Goal: Transaction & Acquisition: Subscribe to service/newsletter

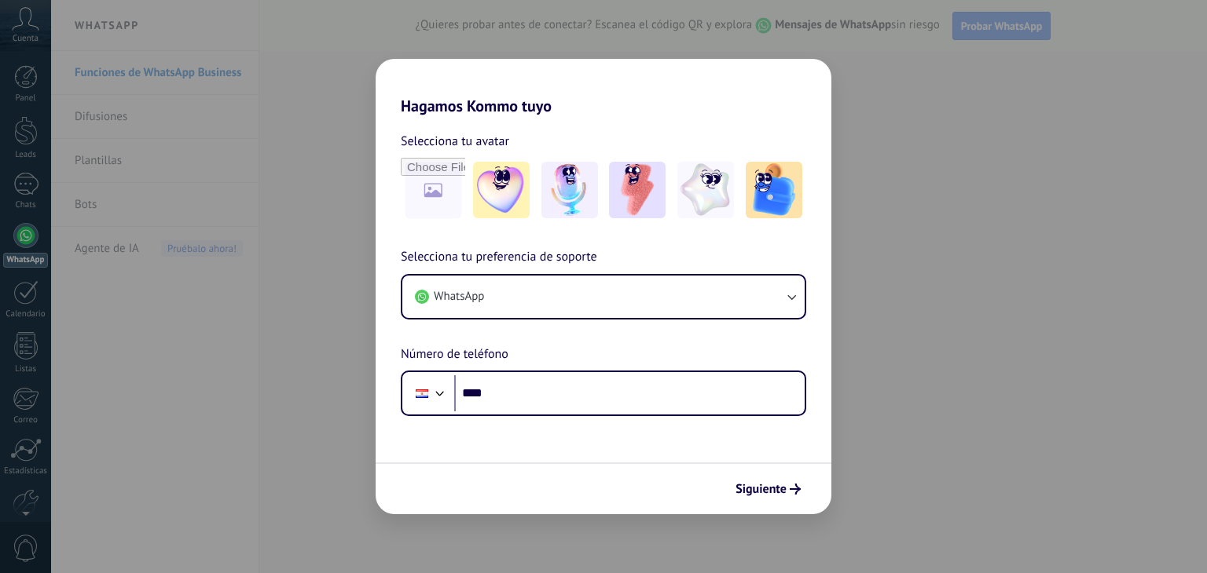
click at [983, 333] on body ".abccls-1,.abccls-2{fill-rule:evenodd}.abccls-2{fill:#fff} .abfcls-1{fill:none}…" at bounding box center [603, 286] width 1207 height 573
click at [983, 333] on div "Hagamos Kommo tuyo Selecciona tu avatar Selecciona tu preferencia de soporte Wh…" at bounding box center [603, 286] width 1207 height 573
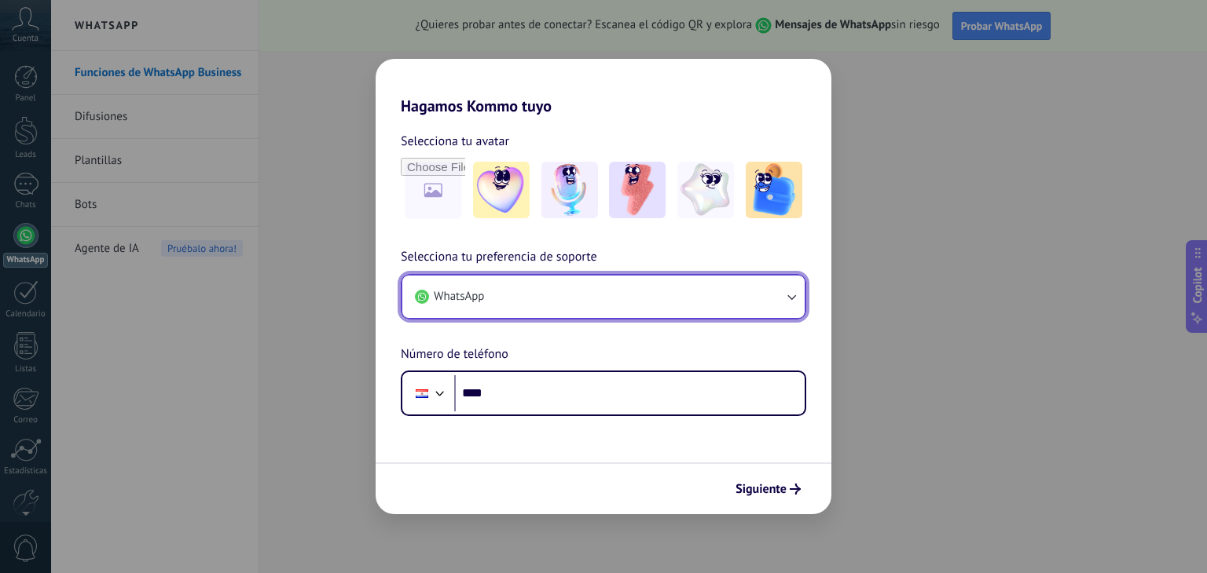
click at [793, 298] on icon "button" at bounding box center [791, 297] width 16 height 16
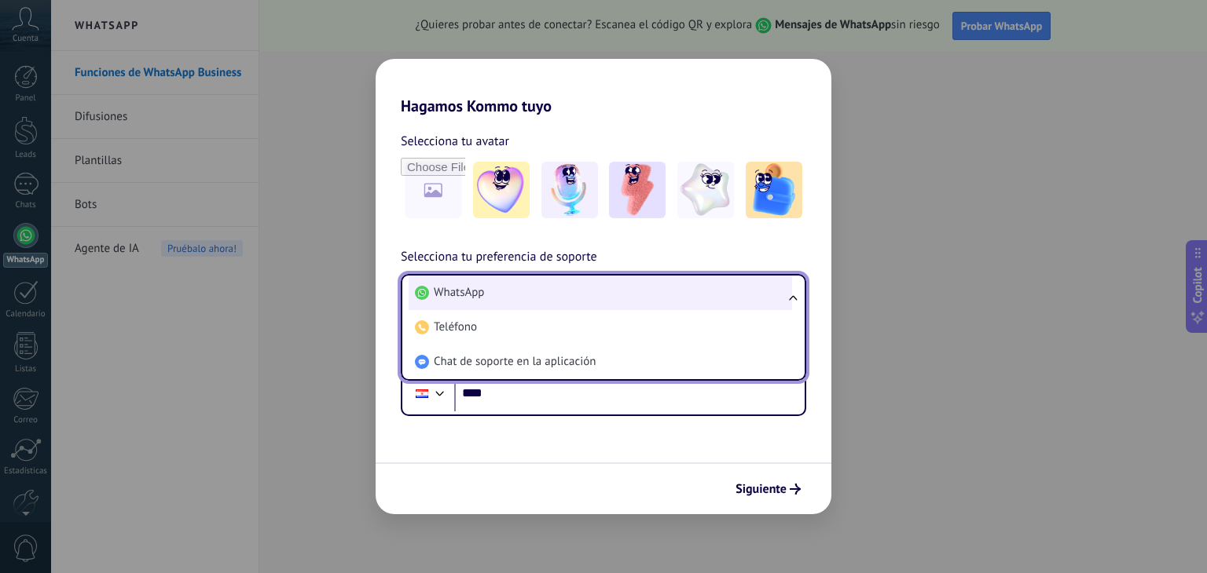
click at [578, 295] on li "WhatsApp" at bounding box center [599, 293] width 383 height 35
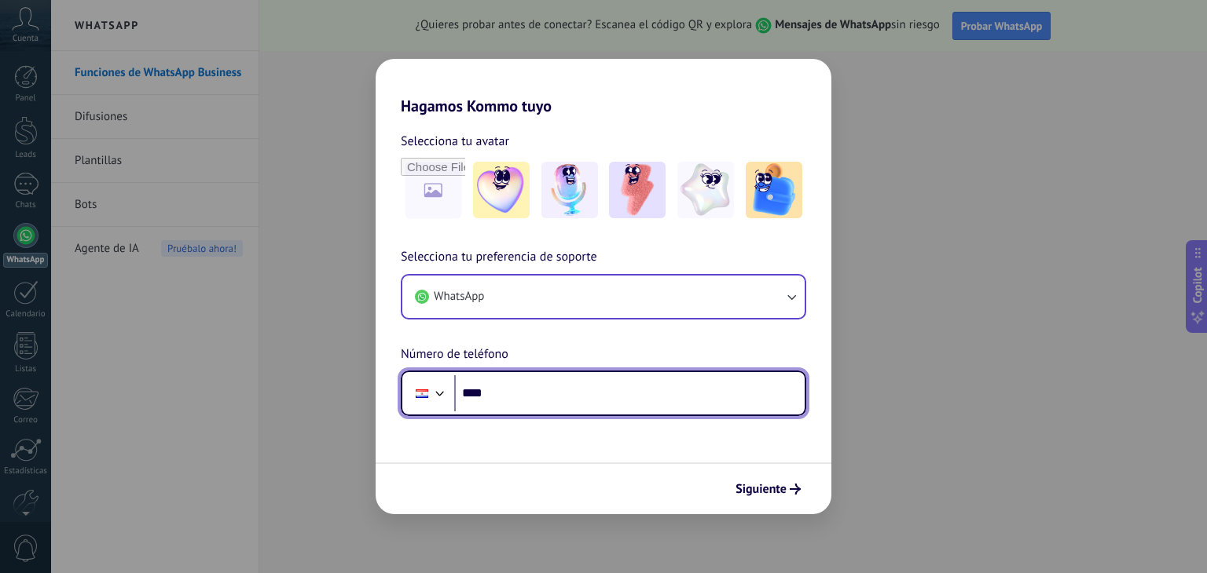
click at [588, 405] on input "****" at bounding box center [629, 393] width 350 height 36
type input "**********"
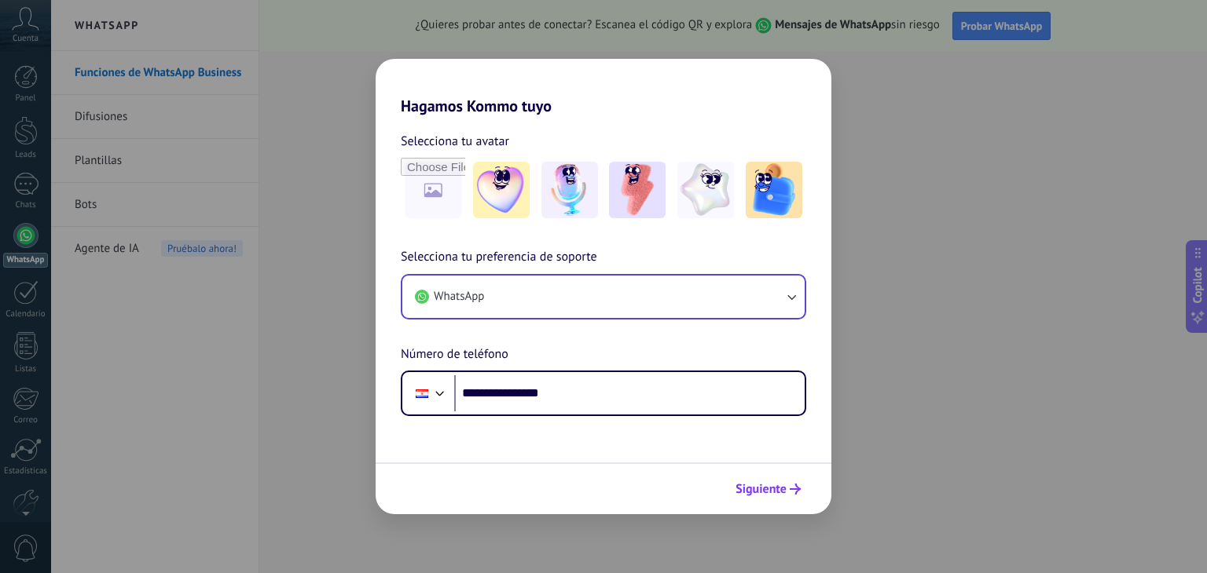
click at [769, 484] on span "Siguiente" at bounding box center [760, 489] width 51 height 11
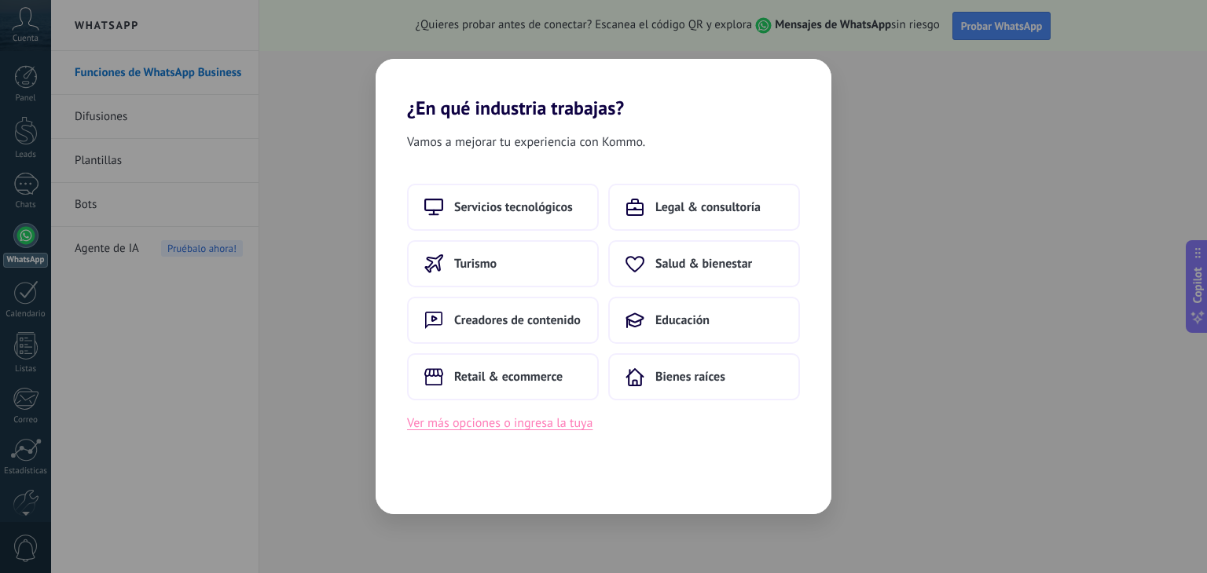
click at [556, 428] on button "Ver más opciones o ingresa la tuya" at bounding box center [499, 423] width 185 height 20
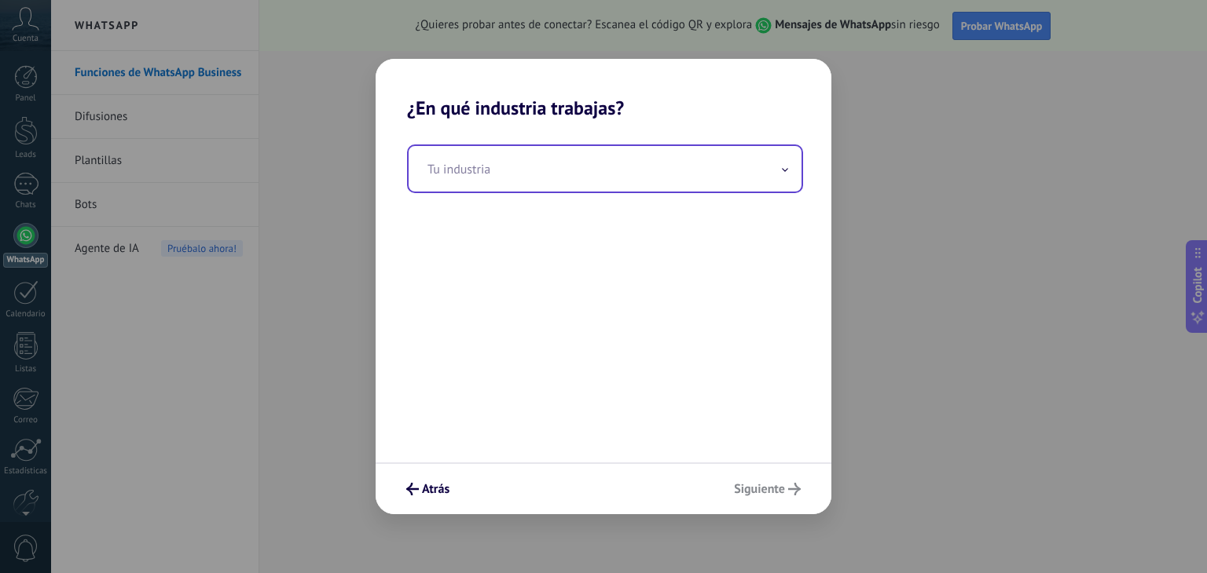
click at [784, 173] on span at bounding box center [785, 169] width 8 height 15
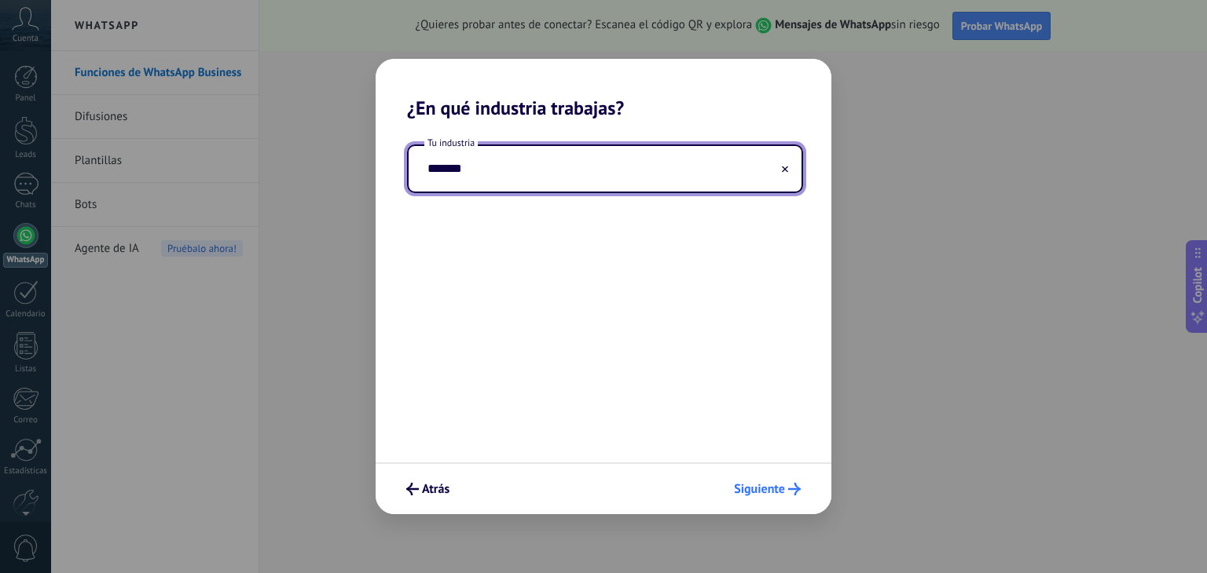
type input "*******"
click at [767, 487] on span "Siguiente" at bounding box center [759, 489] width 51 height 11
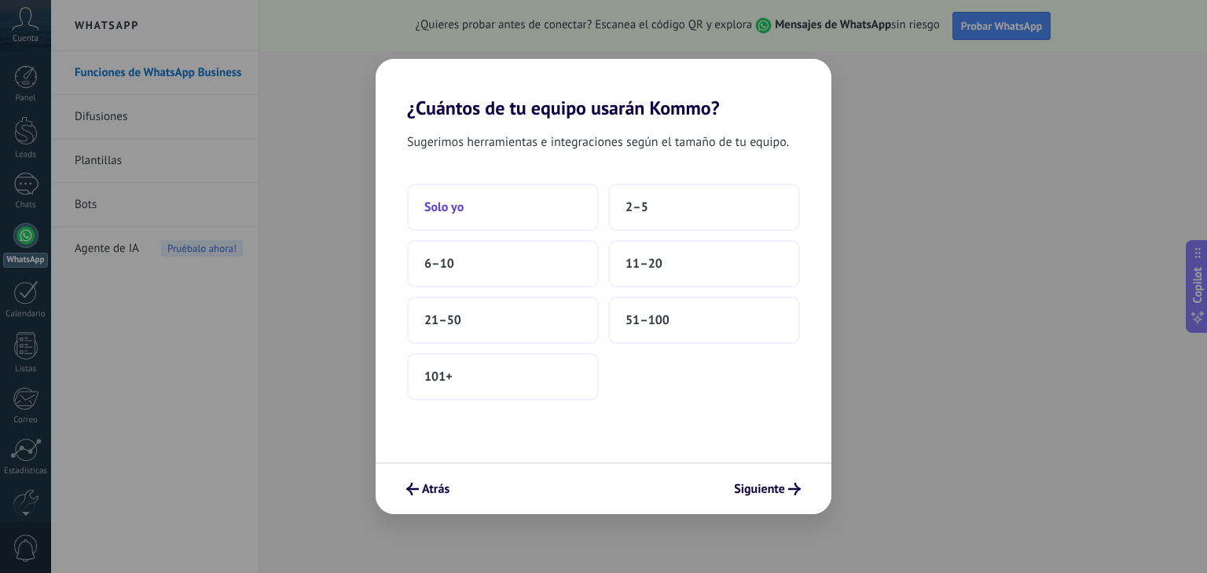
click at [522, 199] on button "Solo yo" at bounding box center [503, 207] width 192 height 47
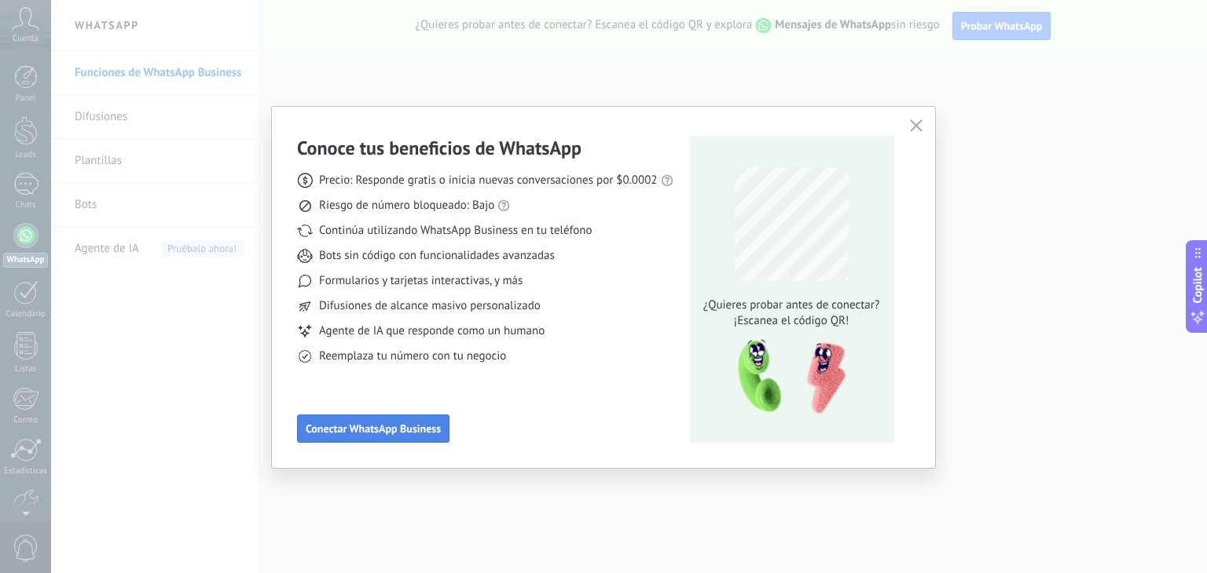
click at [424, 423] on span "Conectar WhatsApp Business" at bounding box center [373, 428] width 135 height 11
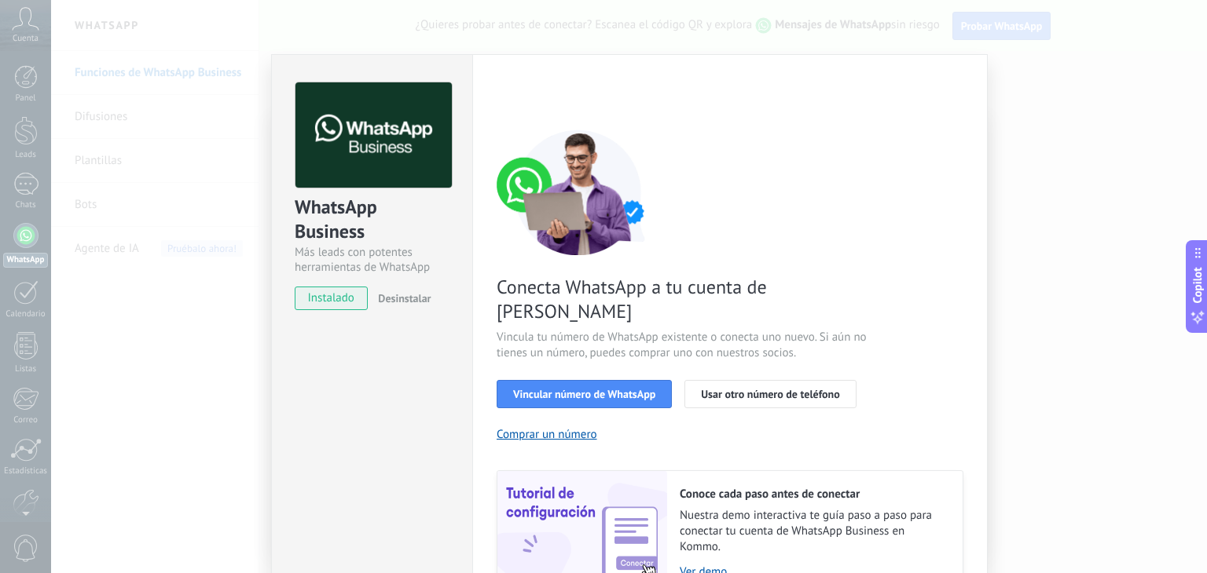
click at [1090, 117] on div "WhatsApp Business Más leads con potentes herramientas de WhatsApp instalado Des…" at bounding box center [629, 286] width 1156 height 573
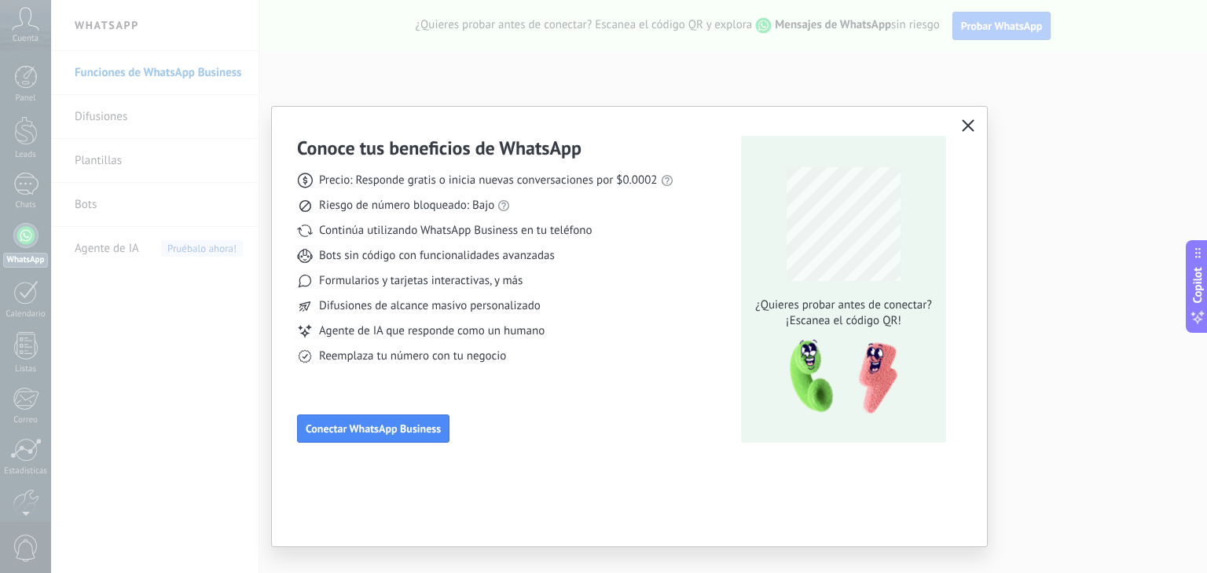
click at [968, 130] on icon "button" at bounding box center [967, 125] width 13 height 13
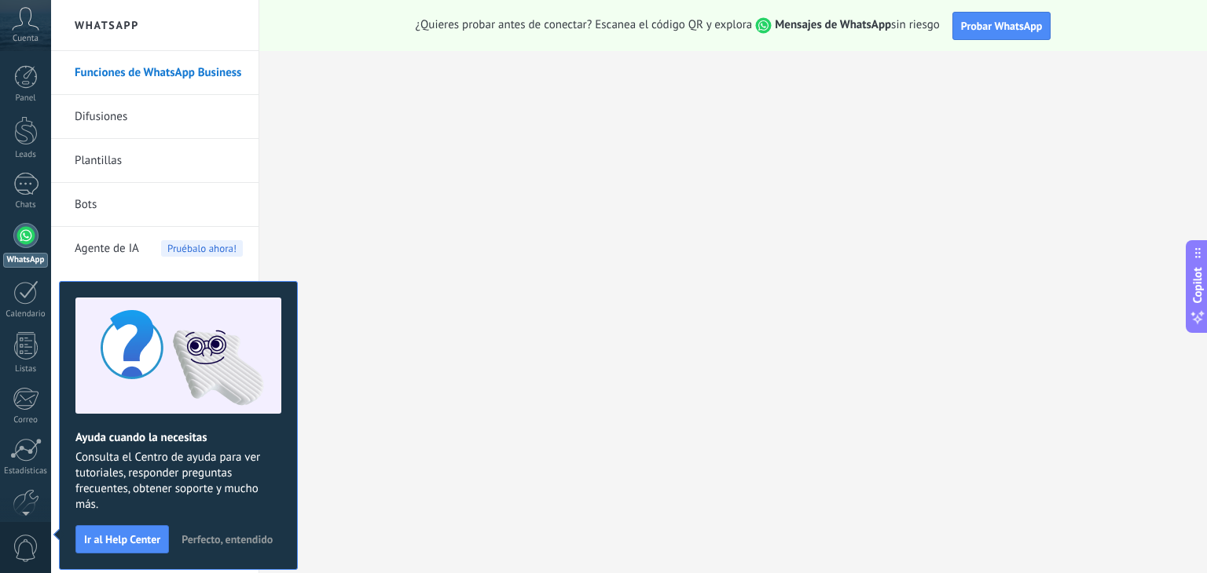
click at [219, 534] on span "Perfecto, entendido" at bounding box center [226, 539] width 91 height 11
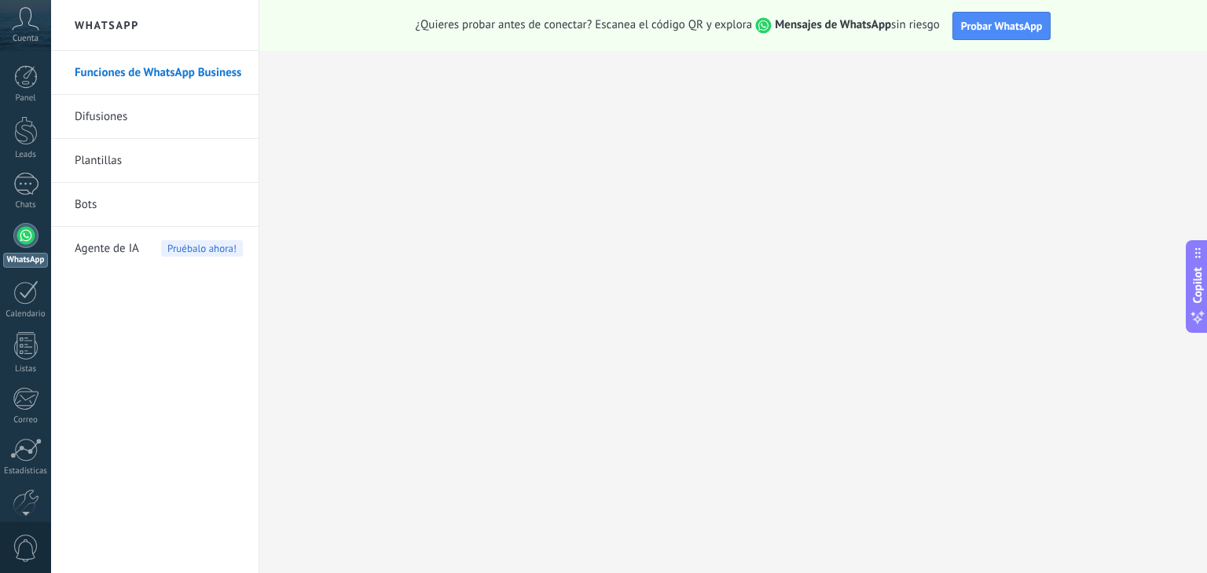
click at [123, 126] on link "Difusiones" at bounding box center [159, 117] width 168 height 44
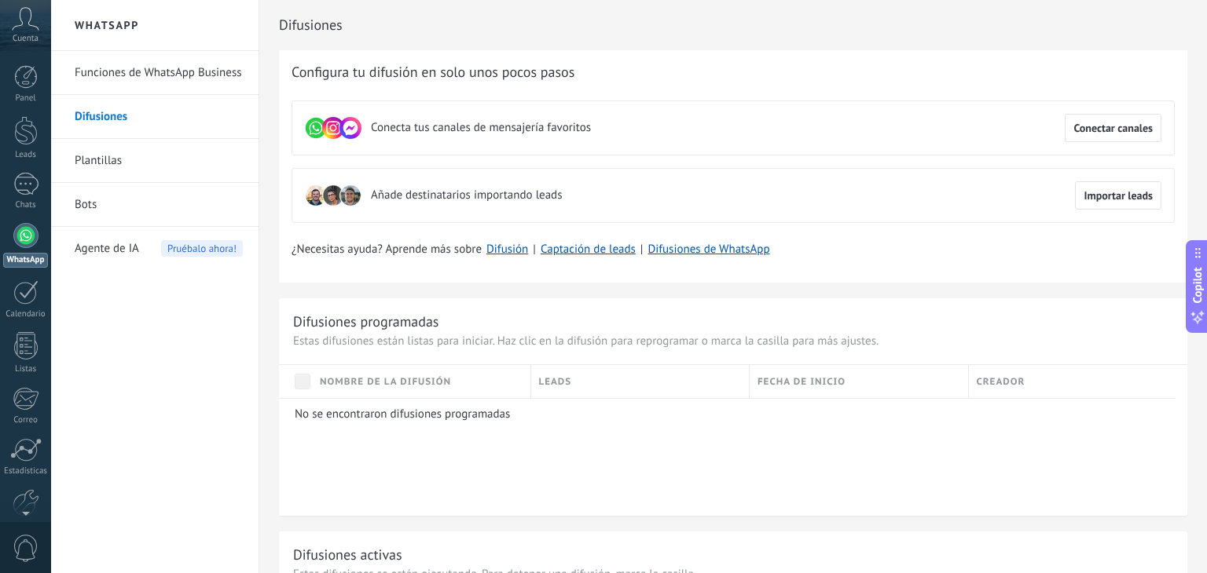
click at [167, 156] on link "Plantillas" at bounding box center [159, 161] width 168 height 44
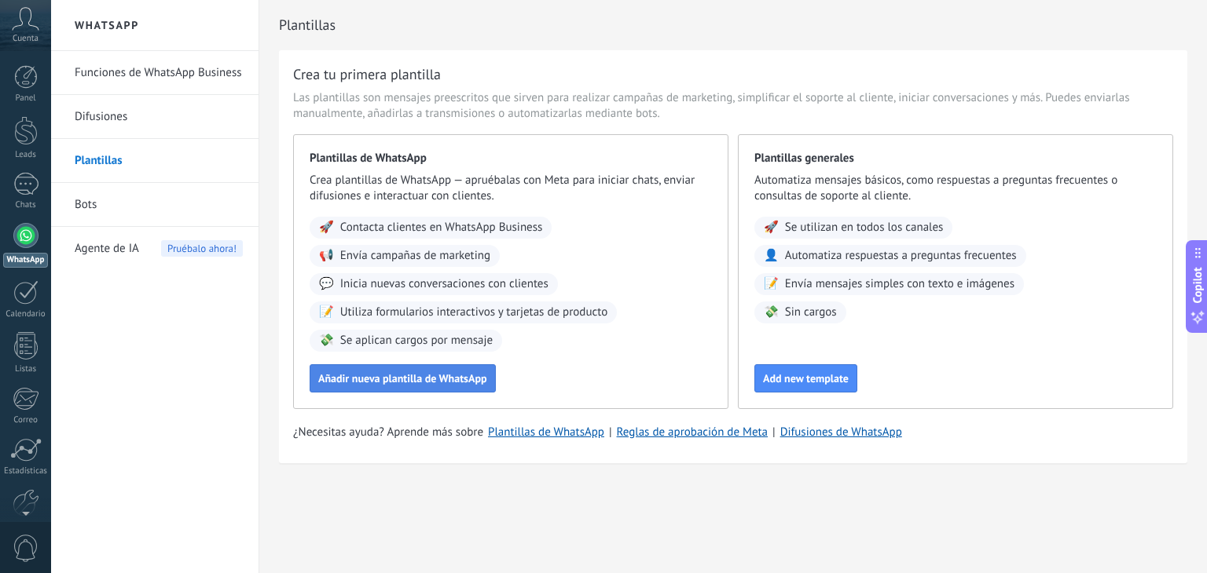
click at [375, 384] on span "Añadir nueva plantilla de WhatsApp" at bounding box center [402, 378] width 169 height 11
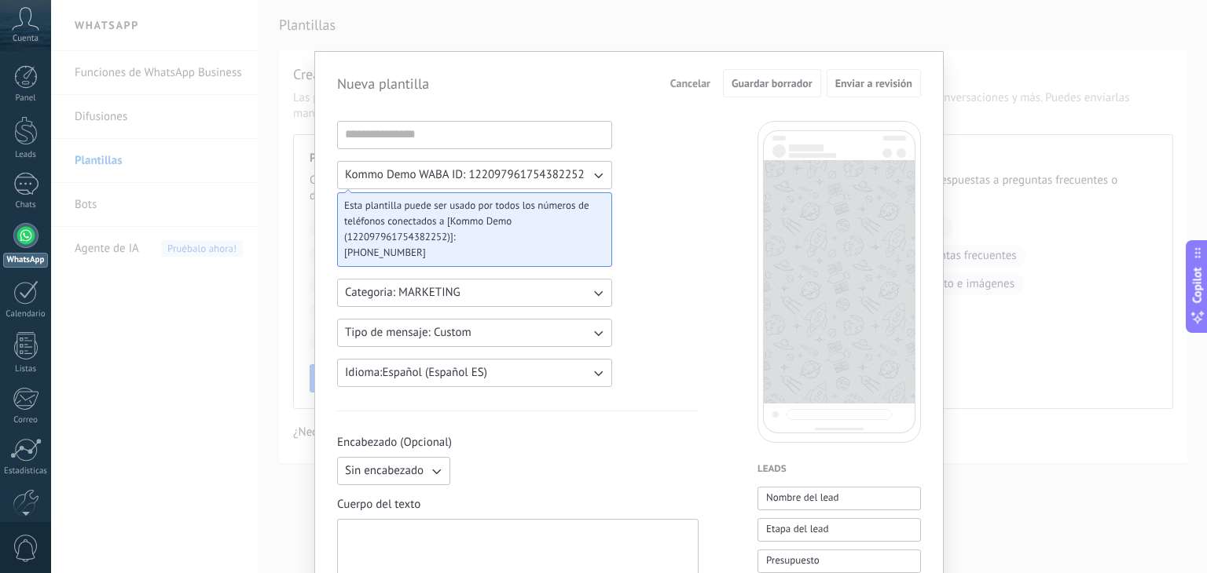
click at [597, 292] on icon "button" at bounding box center [598, 293] width 16 height 16
click at [597, 292] on li "UTILITY" at bounding box center [470, 293] width 284 height 27
drag, startPoint x: 606, startPoint y: 79, endPoint x: 580, endPoint y: 1, distance: 82.7
click at [580, 1] on div "Nueva plantilla Cancelar Guardar borrador Enviar a revisión Kommo Demo WABA ID:…" at bounding box center [629, 286] width 1156 height 573
click at [605, 169] on button "Kommo Demo WABA ID: 122097961754382252" at bounding box center [474, 175] width 275 height 28
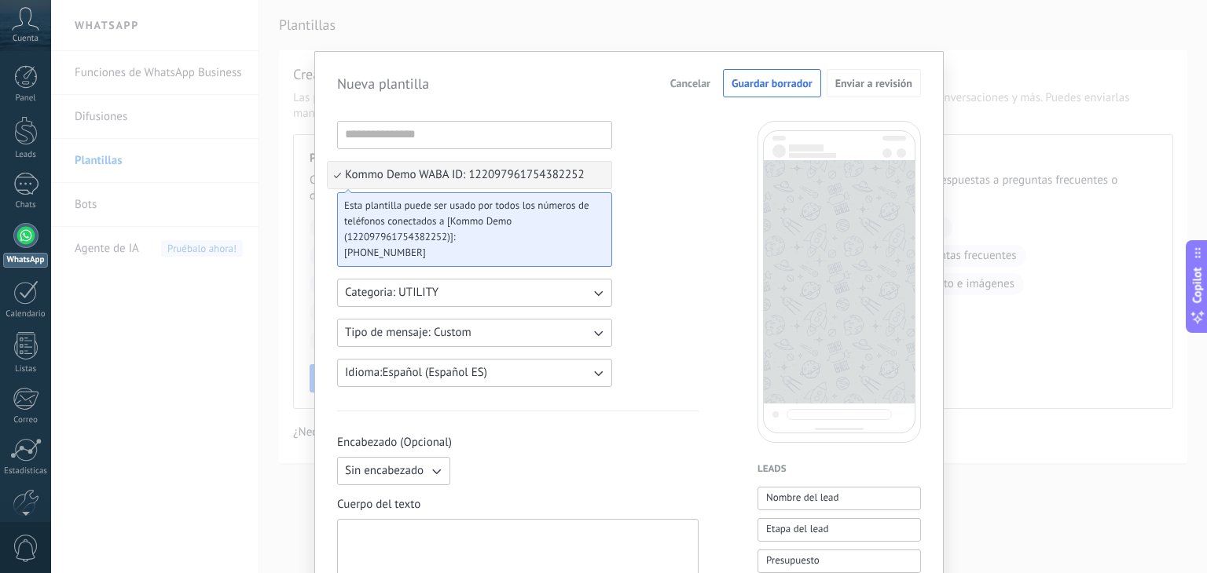
click at [605, 169] on li "Kommo Demo WABA ID: 122097961754382252" at bounding box center [470, 175] width 284 height 27
click at [684, 81] on span "Cancelar" at bounding box center [690, 83] width 40 height 11
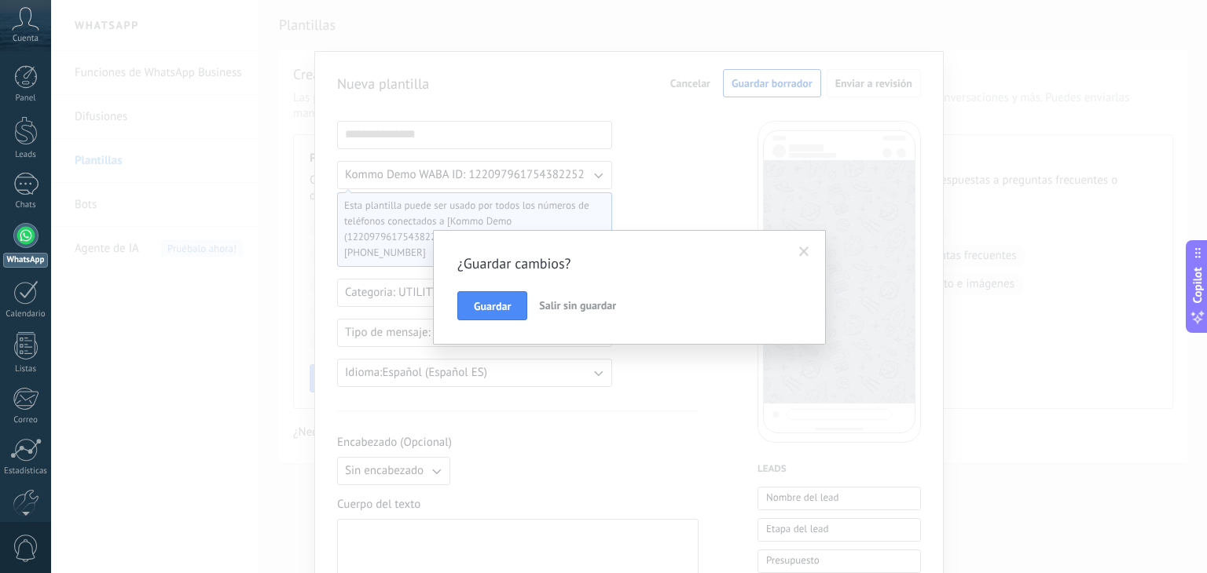
click at [593, 309] on span "Salir sin guardar" at bounding box center [577, 306] width 77 height 14
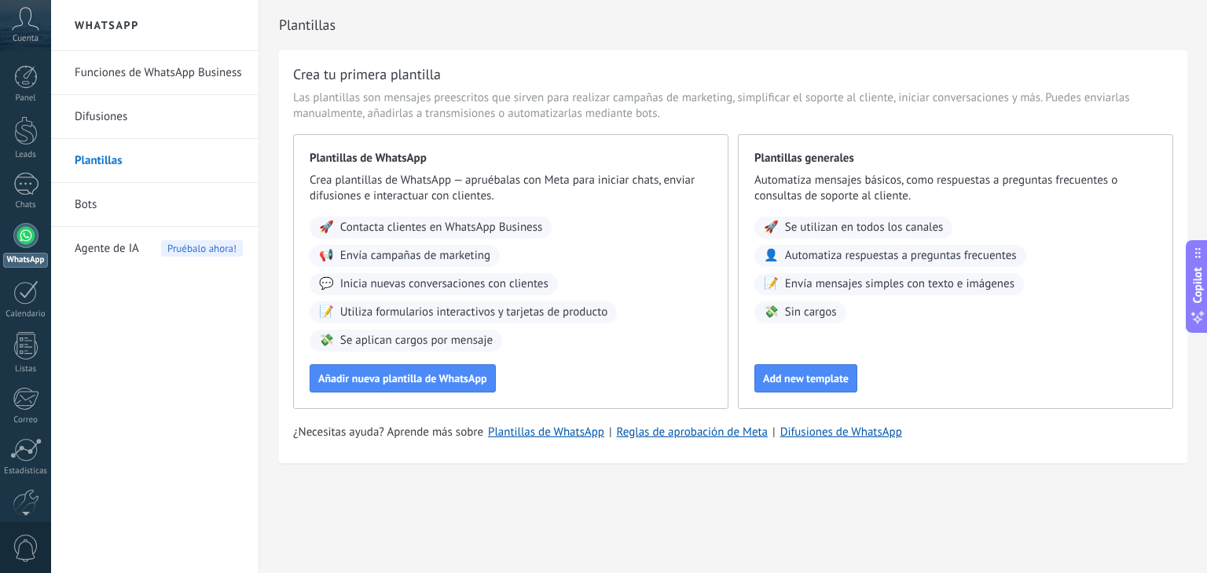
click at [88, 205] on link "Bots" at bounding box center [159, 205] width 168 height 44
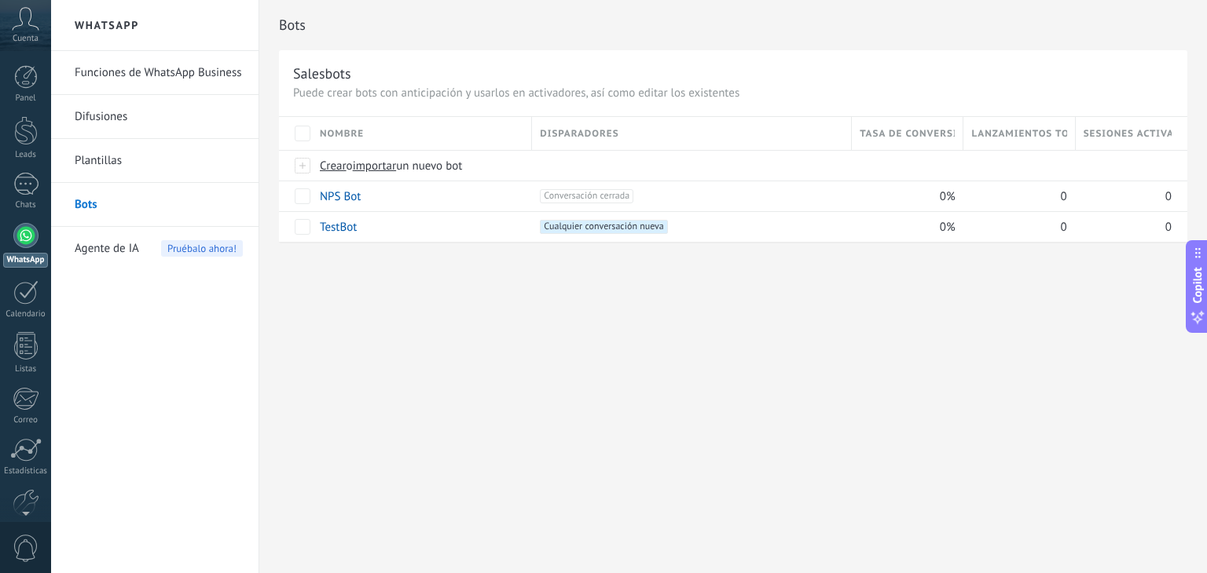
click at [90, 112] on link "Difusiones" at bounding box center [159, 117] width 168 height 44
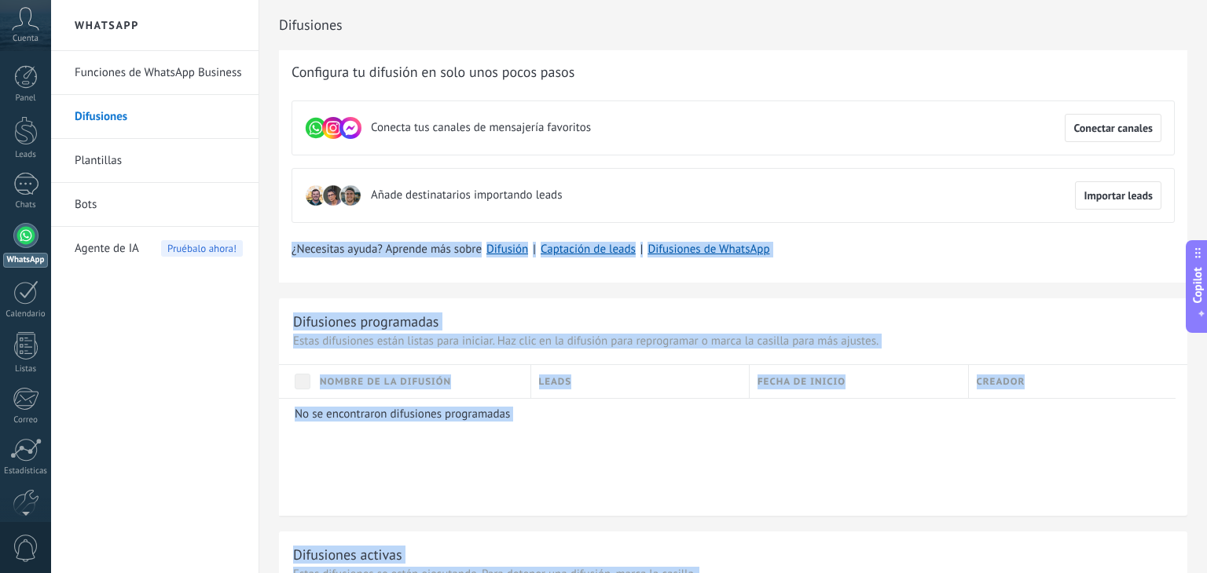
drag, startPoint x: 1206, startPoint y: 196, endPoint x: 1206, endPoint y: 303, distance: 107.6
click at [1206, 0] on div "WhatsApp Funciones de WhatsApp Business Difusiones Plantillas Bots Agente de IA…" at bounding box center [629, 0] width 1156 height 0
drag, startPoint x: 1206, startPoint y: 134, endPoint x: 1203, endPoint y: 316, distance: 182.3
click at [1203, 0] on div "WhatsApp Funciones de WhatsApp Business Difusiones Plantillas Bots Agente de IA…" at bounding box center [629, 0] width 1156 height 0
click at [1105, 394] on div "Creador" at bounding box center [1078, 381] width 219 height 33
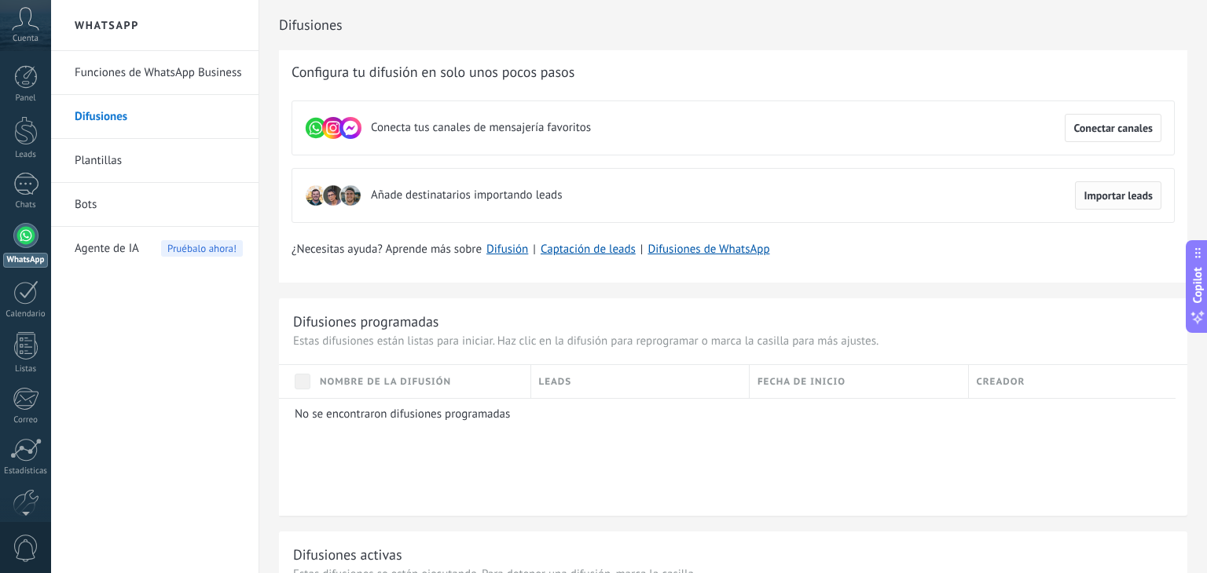
click at [1119, 199] on span "Importar leads" at bounding box center [1117, 195] width 69 height 11
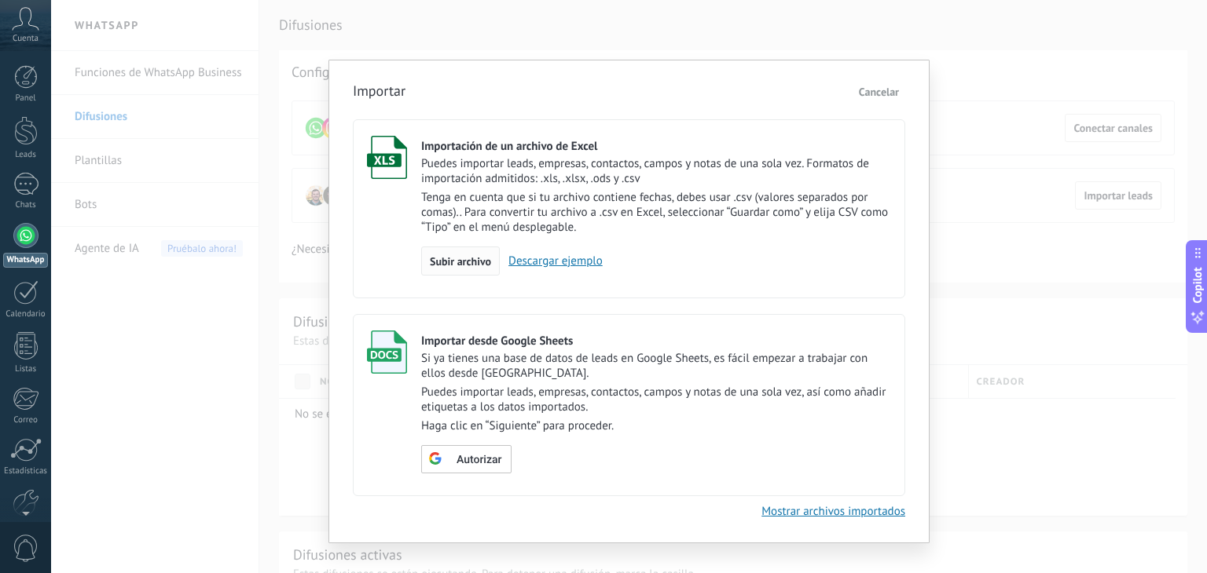
click at [472, 260] on span "Subir archivo" at bounding box center [460, 261] width 61 height 11
click at [0, 0] on input "Importación de un archivo de Excel Puedes importar leads, empresas, contactos, …" at bounding box center [0, 0] width 0 height 0
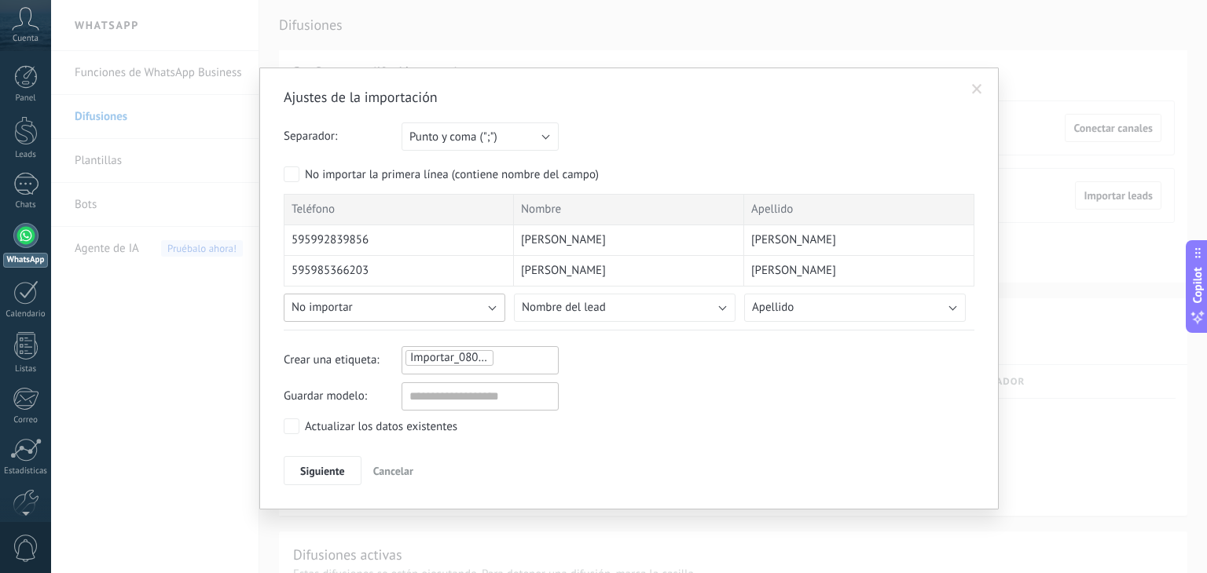
click at [496, 307] on button "No importar" at bounding box center [395, 308] width 222 height 28
click at [333, 474] on span "Siguiente" at bounding box center [322, 471] width 45 height 11
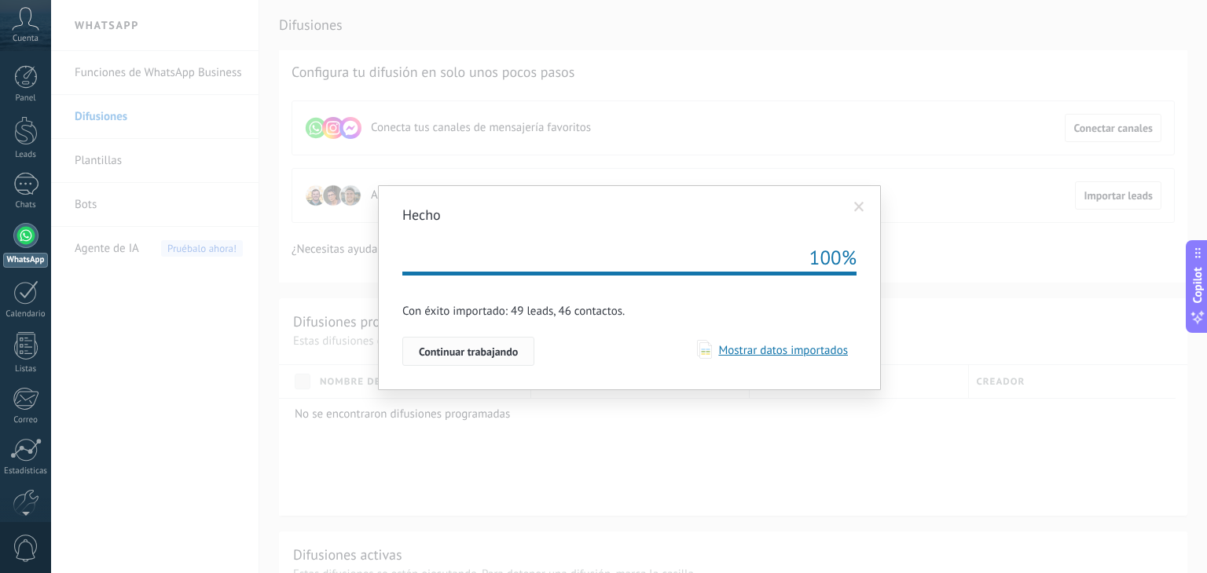
click at [484, 355] on span "Continuar trabajando" at bounding box center [468, 351] width 99 height 11
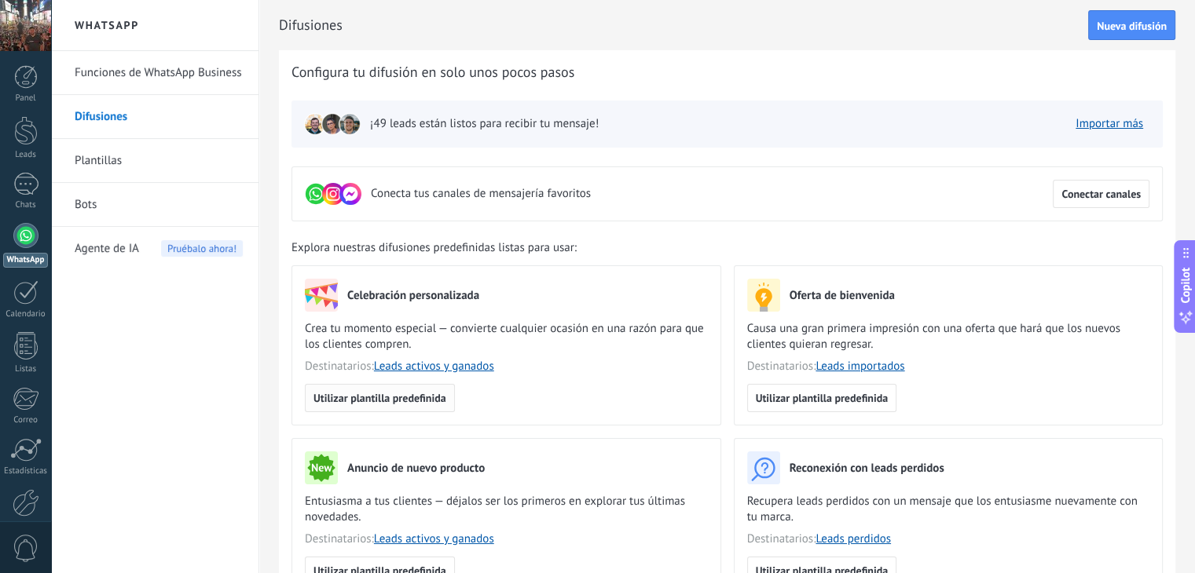
click at [366, 402] on span "Utilizar plantilla predefinida" at bounding box center [379, 398] width 133 height 11
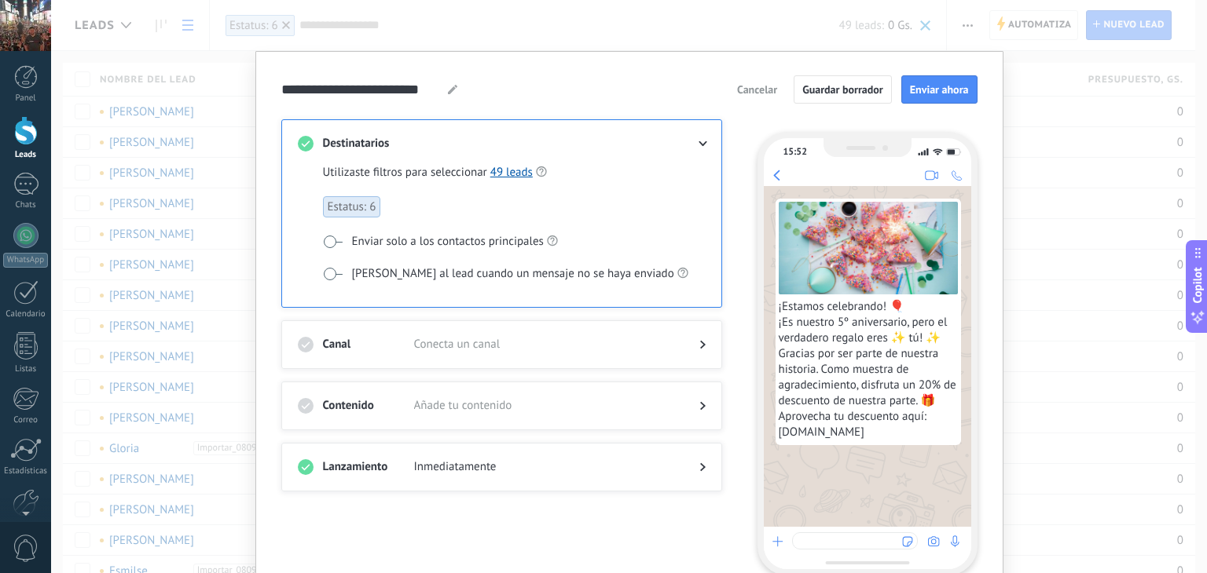
click at [698, 142] on use at bounding box center [702, 143] width 9 height 5
click at [702, 141] on icon at bounding box center [702, 143] width 9 height 5
click at [701, 141] on icon at bounding box center [702, 143] width 9 height 5
click at [695, 343] on div at bounding box center [689, 345] width 31 height 16
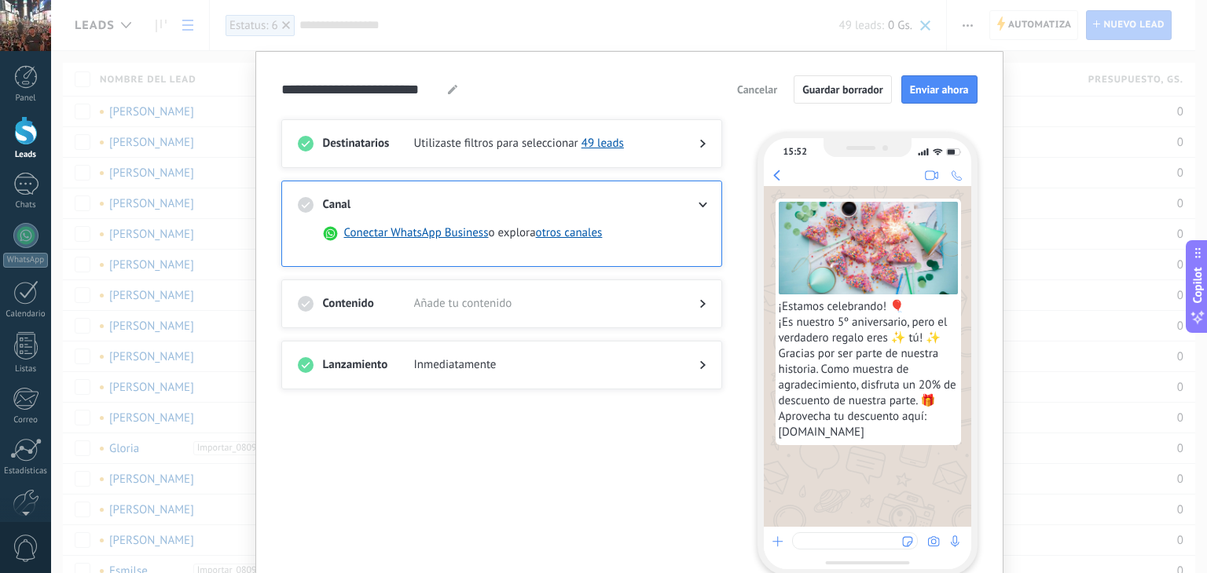
click at [701, 203] on icon at bounding box center [702, 205] width 9 height 5
click at [695, 302] on div at bounding box center [689, 304] width 31 height 16
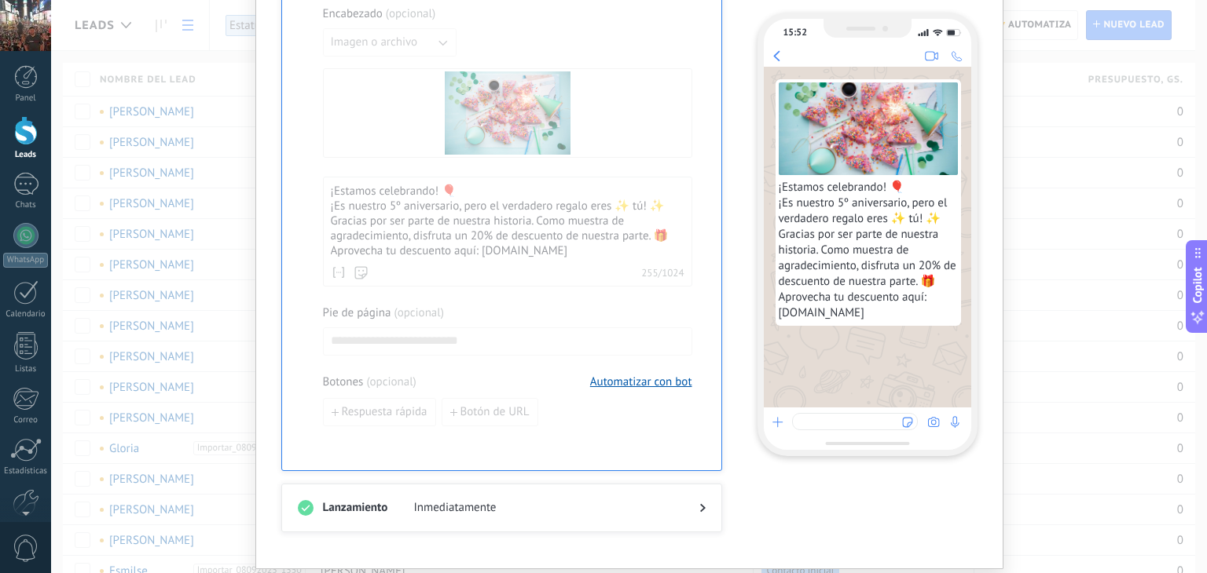
scroll to position [533, 0]
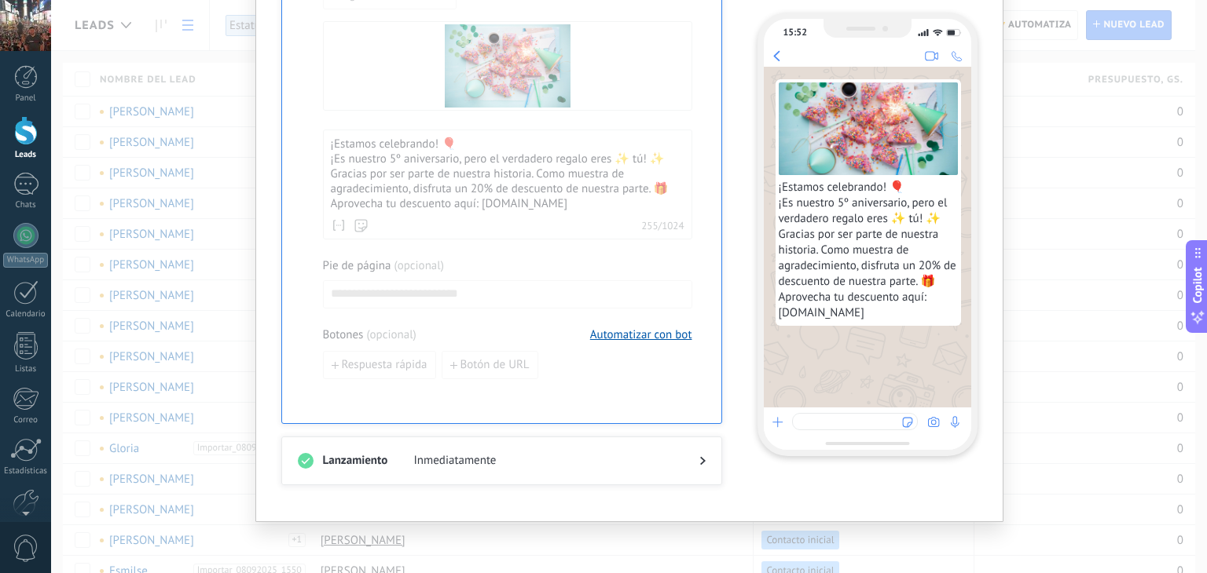
click at [699, 466] on div at bounding box center [689, 461] width 31 height 16
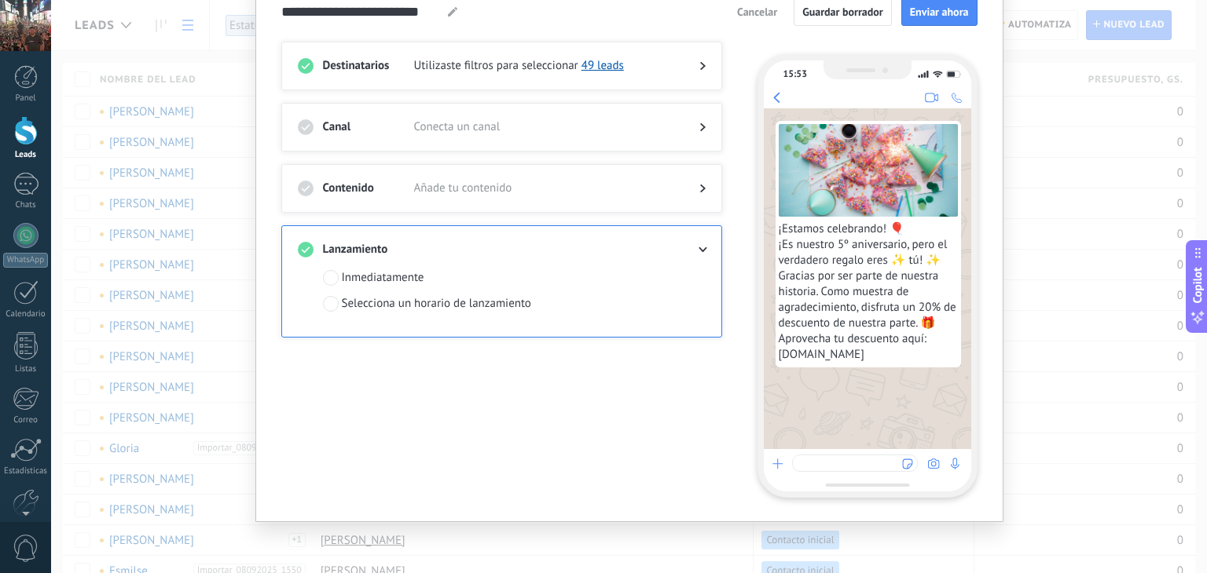
click at [700, 185] on use at bounding box center [702, 189] width 5 height 9
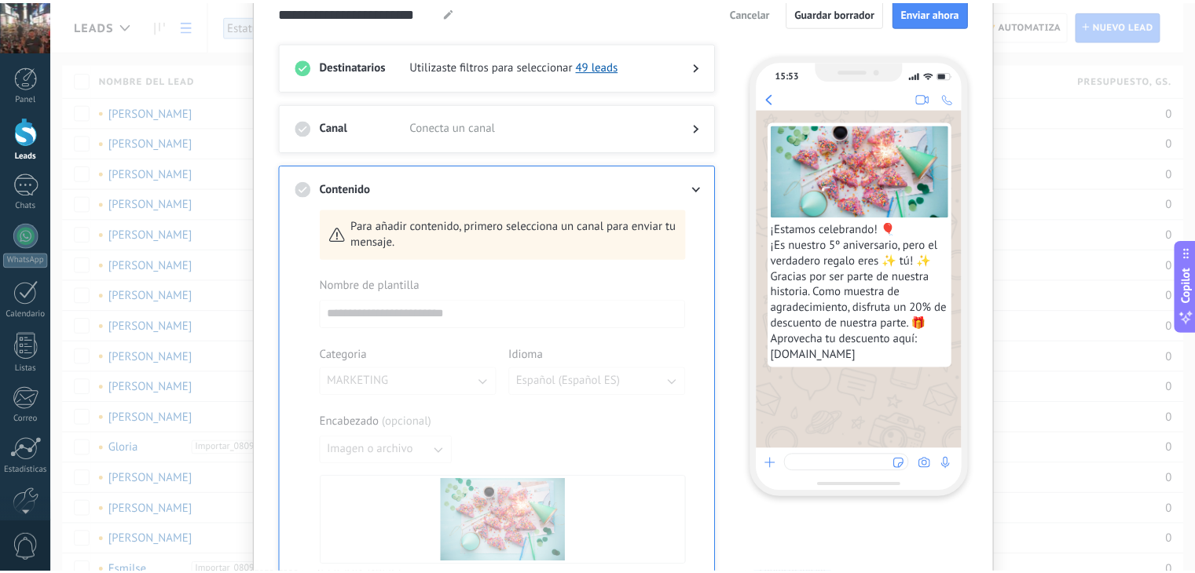
scroll to position [533, 0]
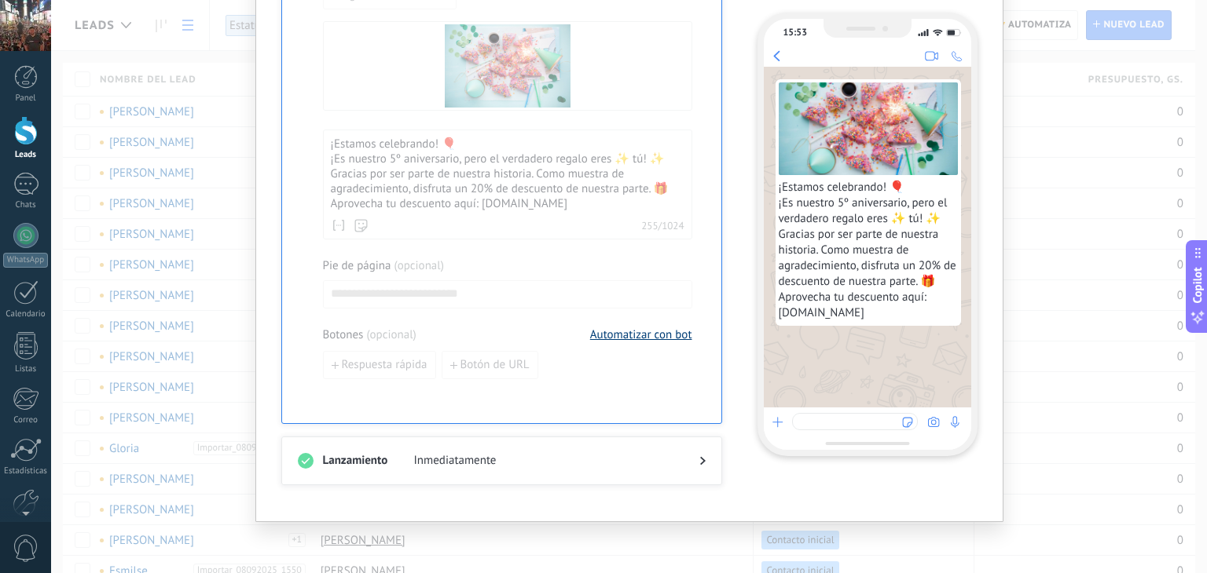
click at [643, 337] on button "Automatizar con bot" at bounding box center [641, 335] width 102 height 15
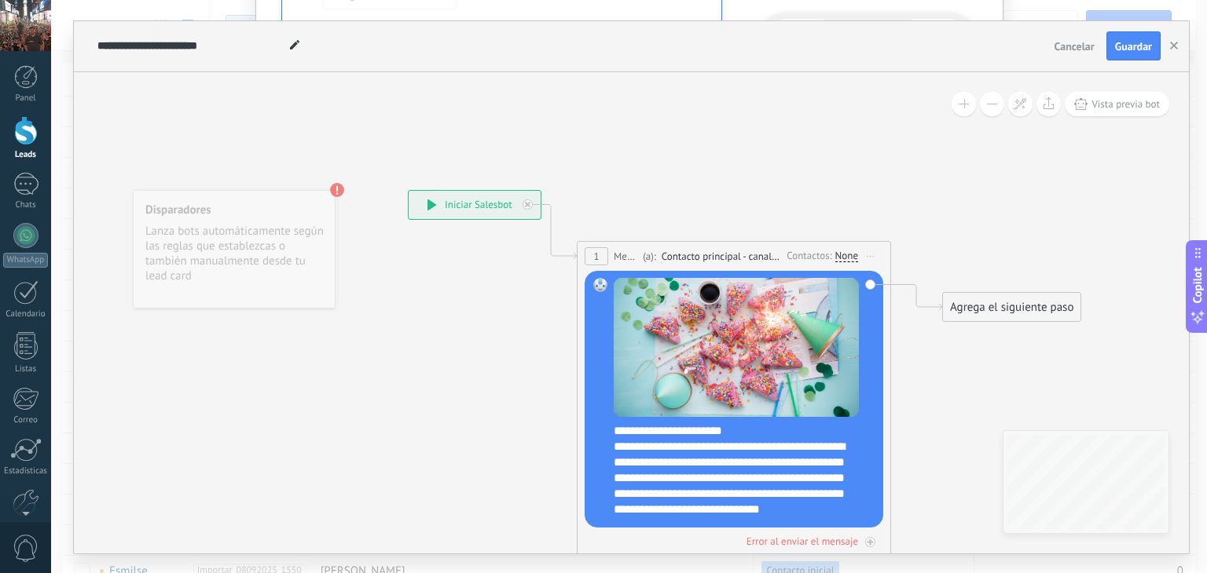
drag, startPoint x: 1205, startPoint y: 71, endPoint x: 1206, endPoint y: 147, distance: 75.4
click at [1206, 147] on div "**********" at bounding box center [629, 286] width 1156 height 573
click at [1172, 47] on use "button" at bounding box center [1174, 46] width 8 height 8
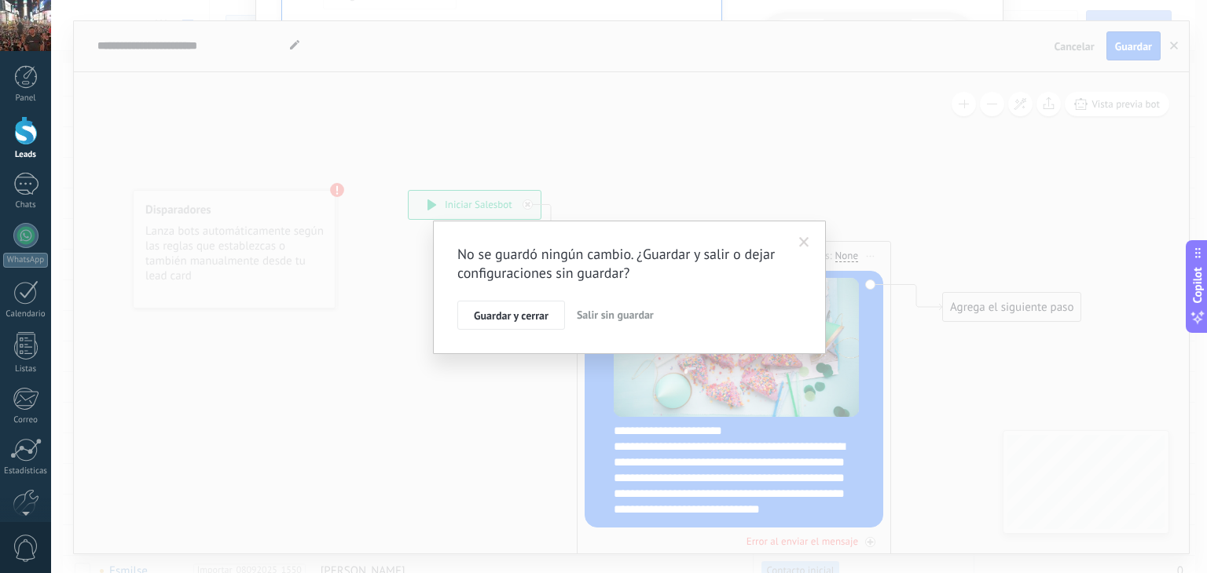
click at [616, 317] on span "Salir sin guardar" at bounding box center [615, 315] width 77 height 14
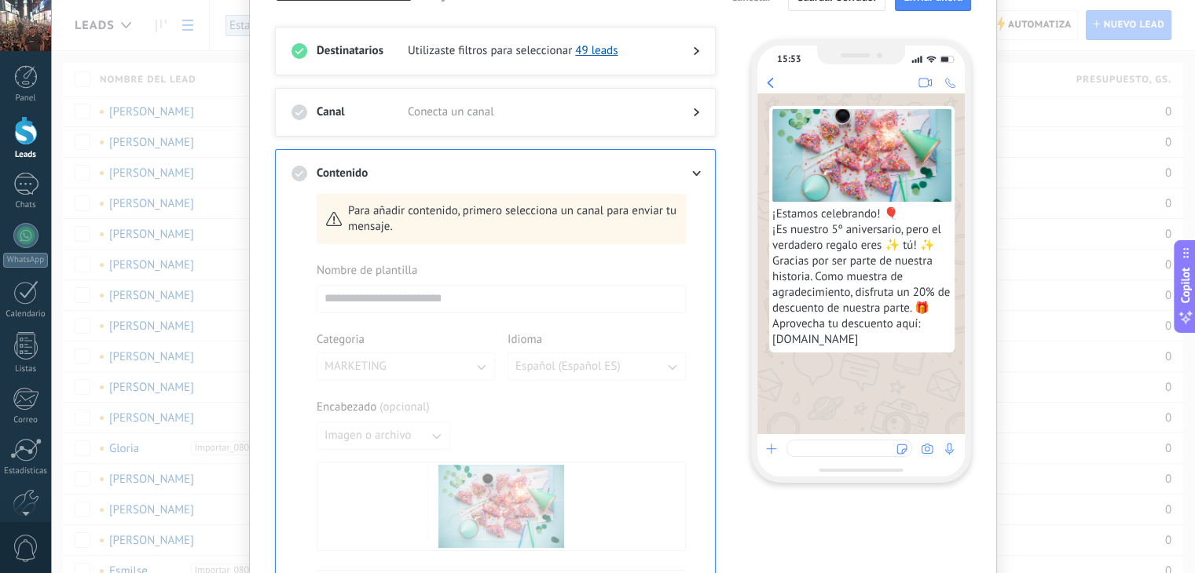
scroll to position [39, 0]
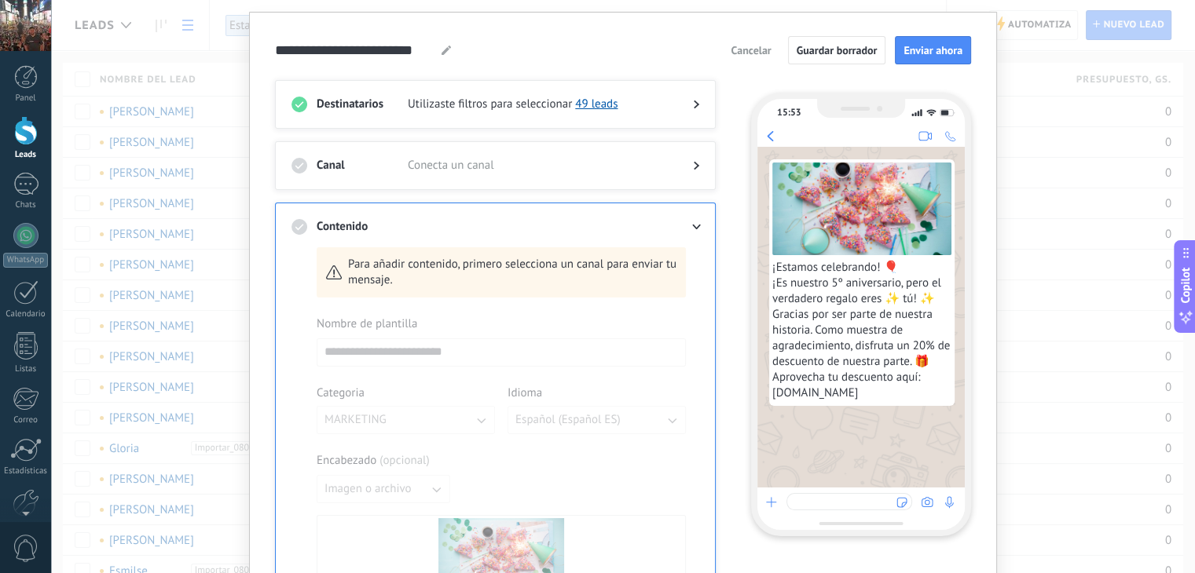
click at [685, 163] on div at bounding box center [683, 166] width 31 height 16
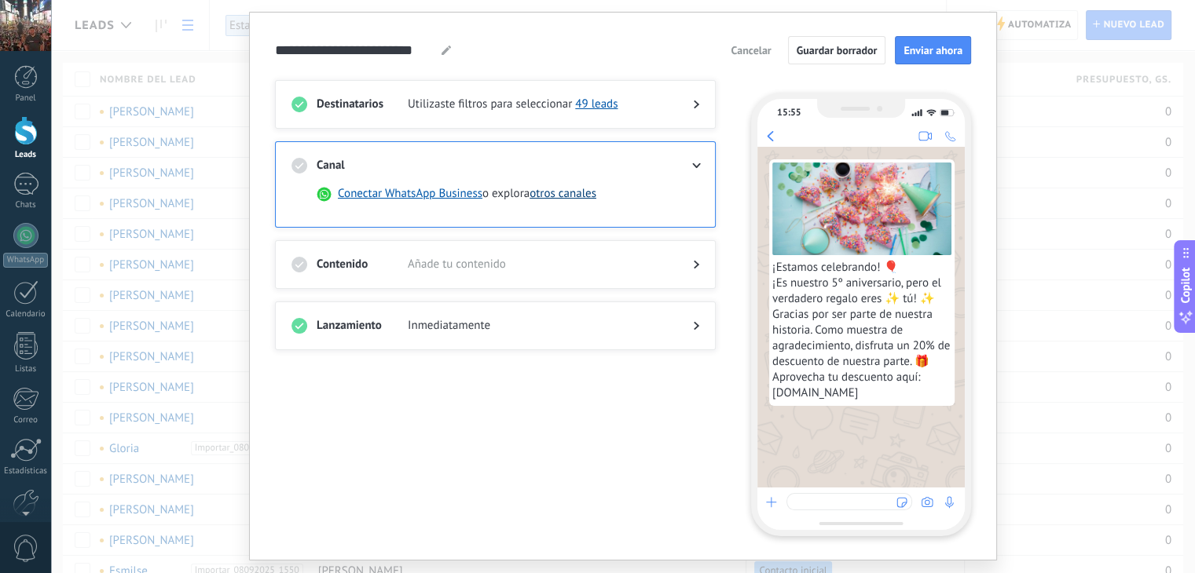
click at [570, 195] on button "otros canales" at bounding box center [562, 194] width 67 height 16
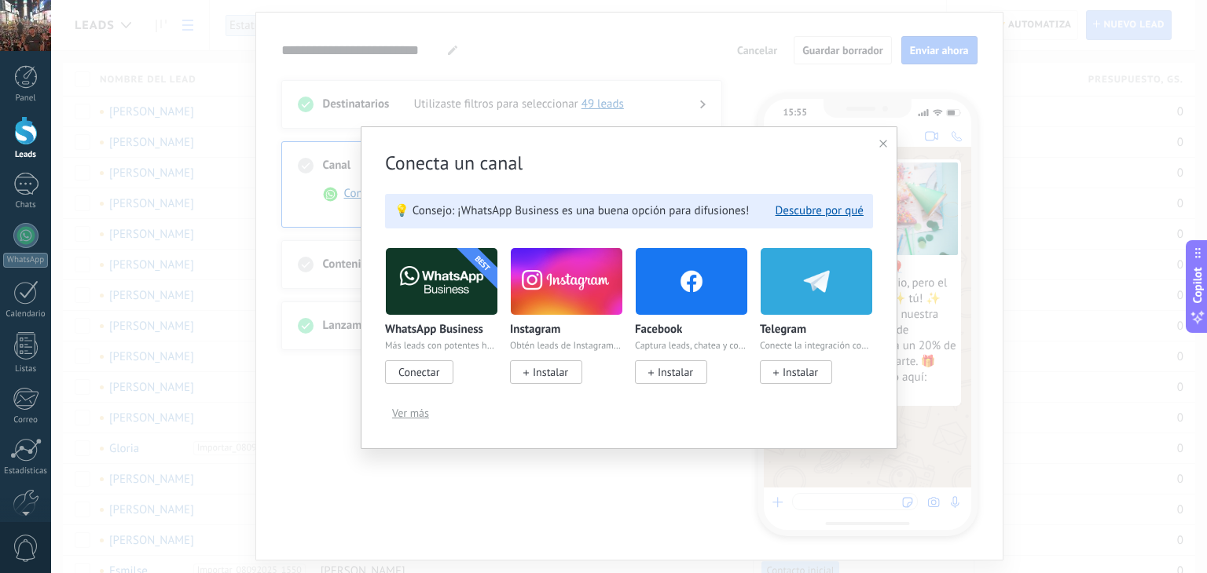
click at [882, 141] on icon at bounding box center [883, 144] width 8 height 8
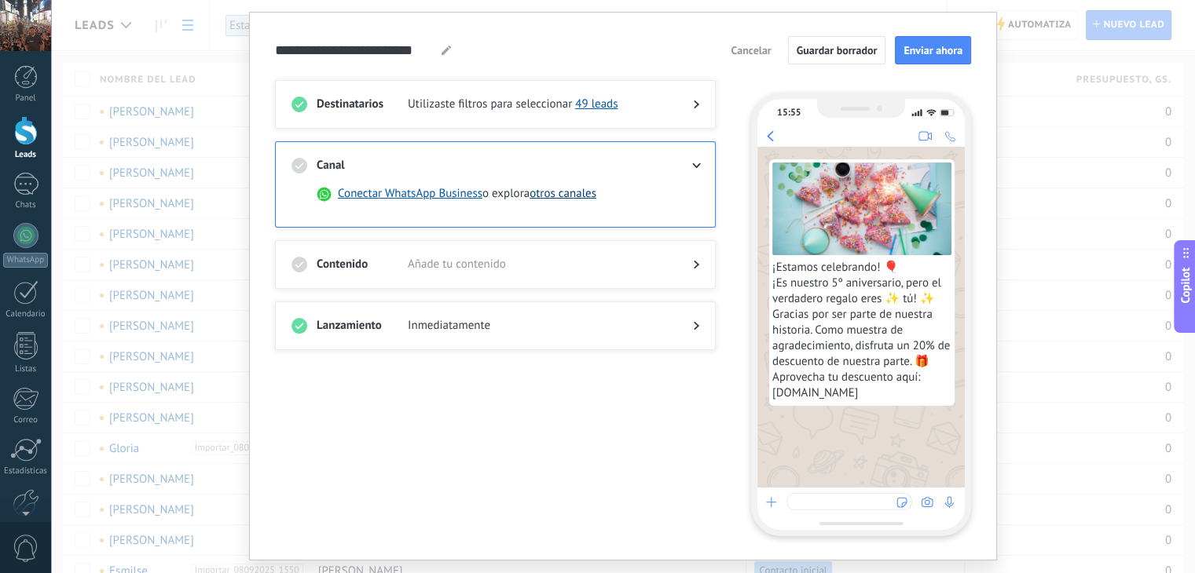
click at [572, 189] on button "otros canales" at bounding box center [562, 194] width 67 height 16
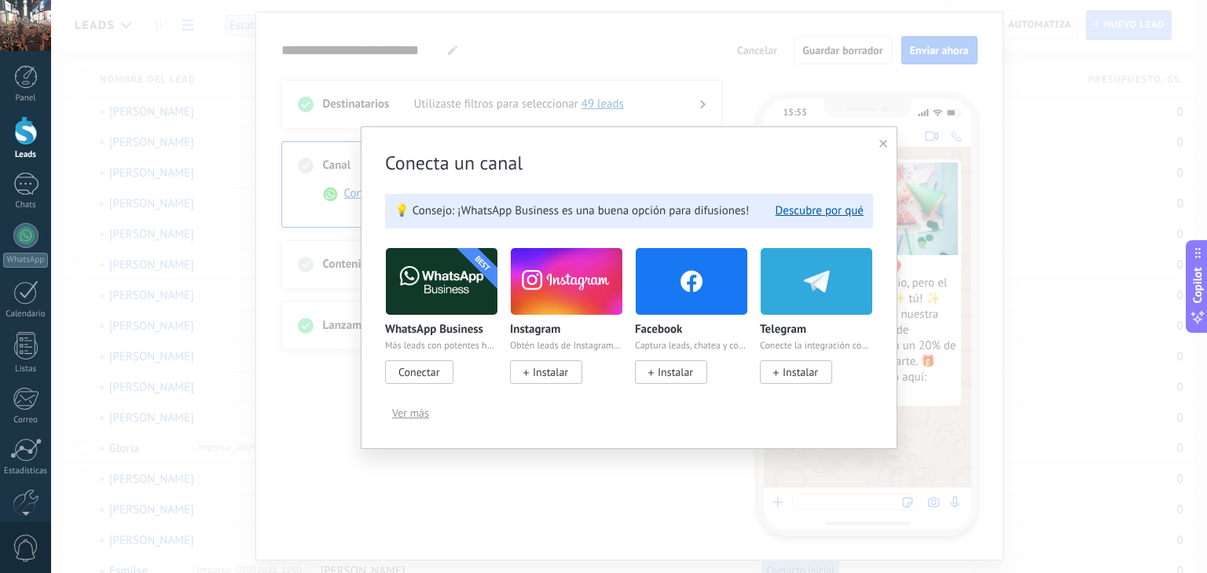
click at [882, 142] on icon at bounding box center [883, 144] width 8 height 8
